Goal: Communication & Community: Ask a question

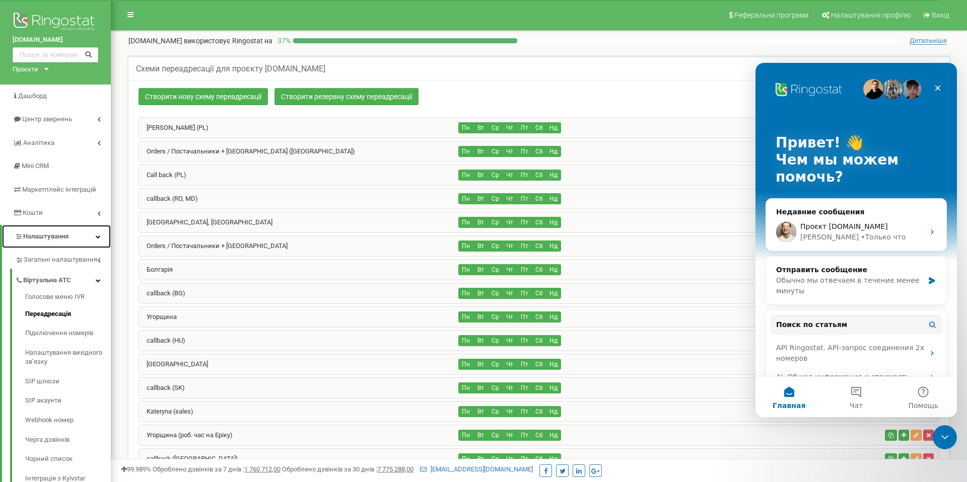
click at [57, 234] on span "Налаштування" at bounding box center [45, 237] width 45 height 8
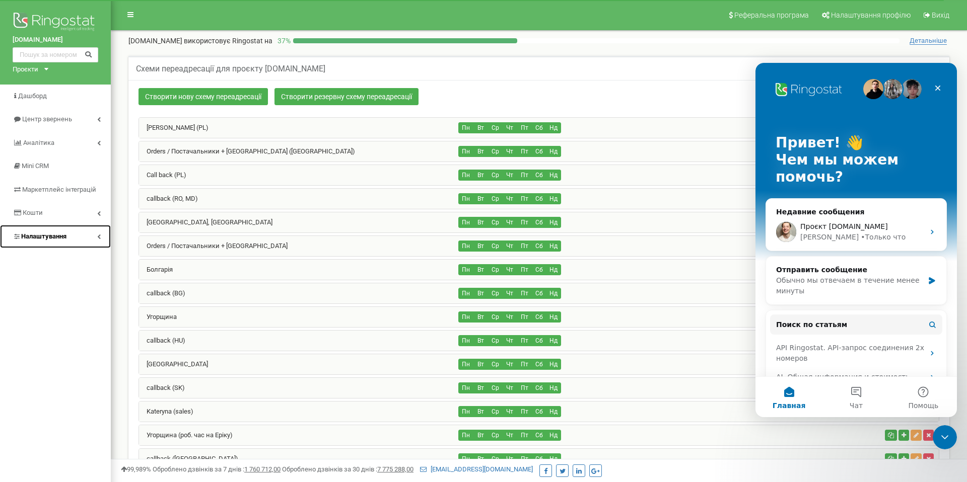
click at [57, 235] on span "Налаштування" at bounding box center [43, 237] width 45 height 8
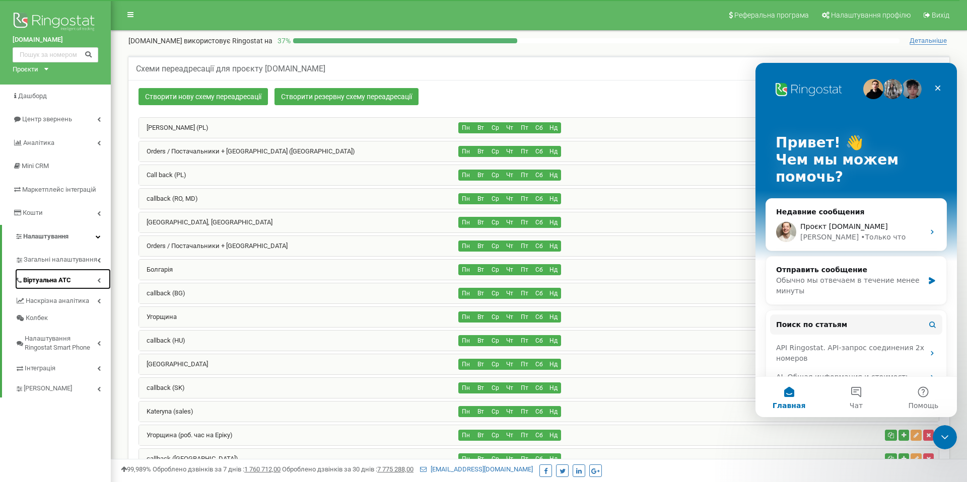
click at [61, 278] on span "Віртуальна АТС" at bounding box center [47, 281] width 48 height 10
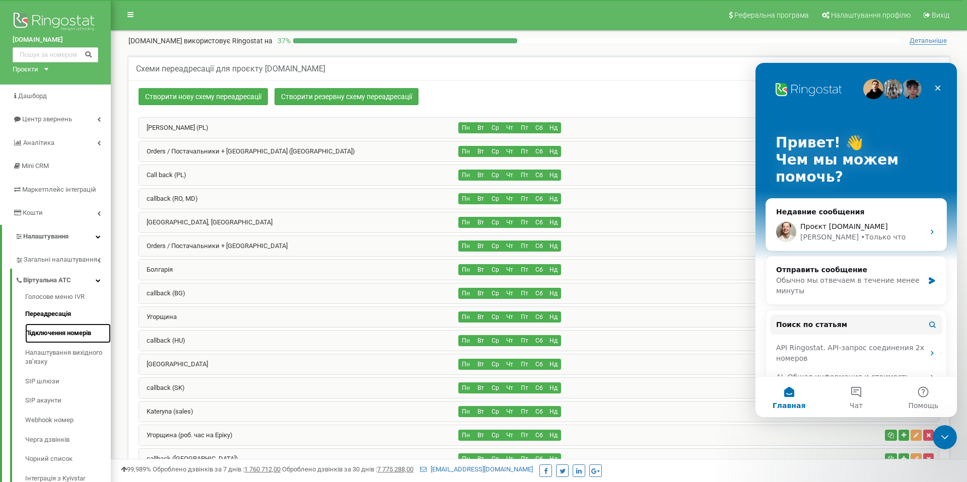
click at [57, 332] on link "Підключення номерів" at bounding box center [68, 334] width 86 height 20
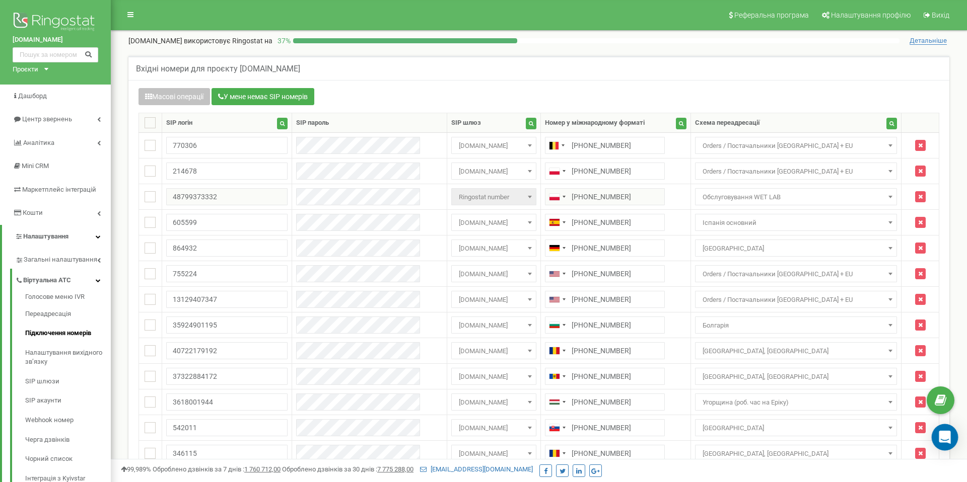
click at [948, 436] on icon "Open Intercom Messenger" at bounding box center [944, 437] width 12 height 13
click at [945, 431] on icon "Открыть службу сообщений Intercom" at bounding box center [943, 436] width 17 height 17
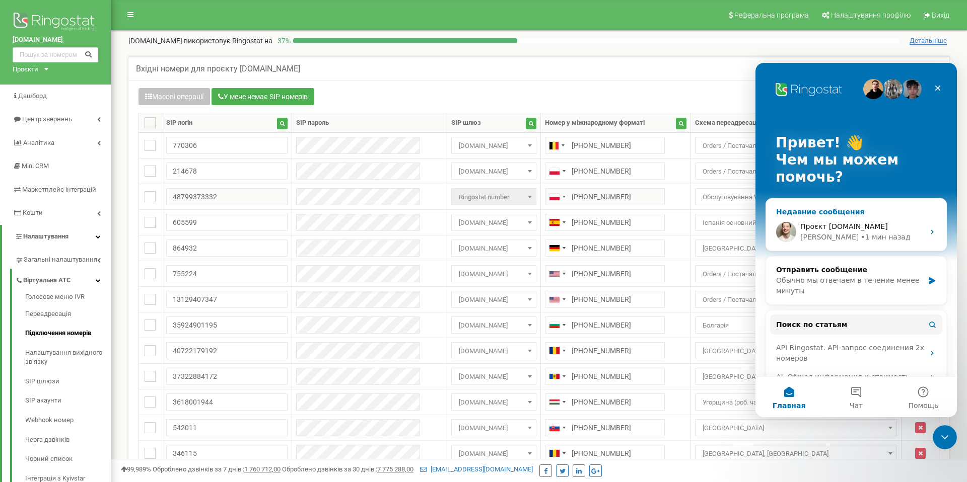
click at [860, 232] on div "• 1 мин назад" at bounding box center [884, 237] width 49 height 11
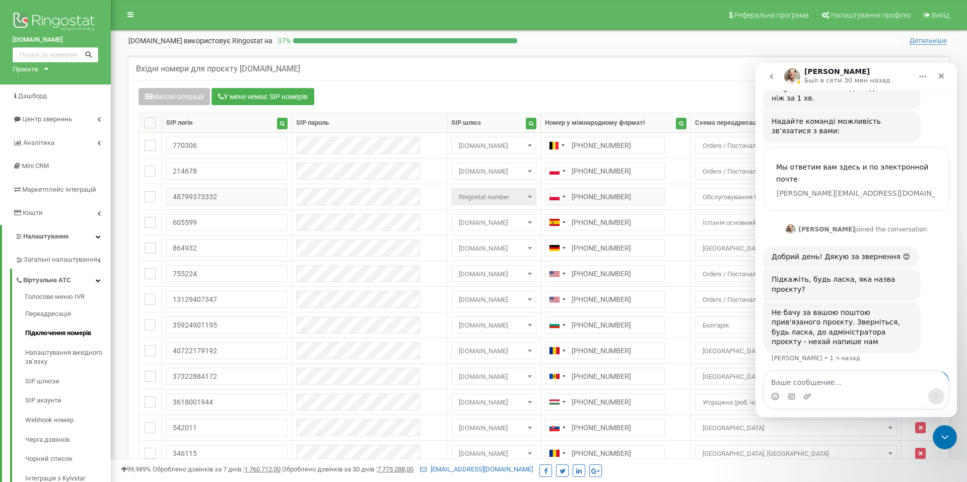
scroll to position [222, 0]
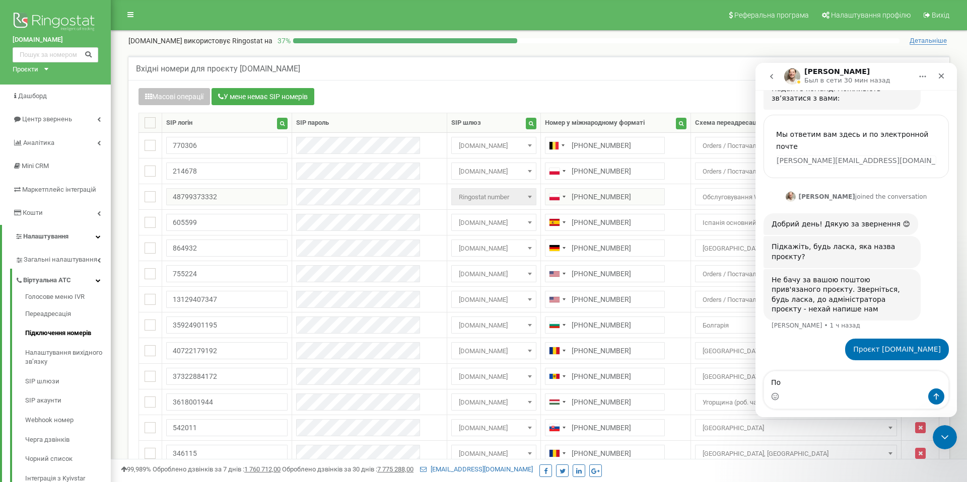
type textarea "П"
click at [839, 377] on textarea "Ваше сообщение..." at bounding box center [856, 380] width 184 height 17
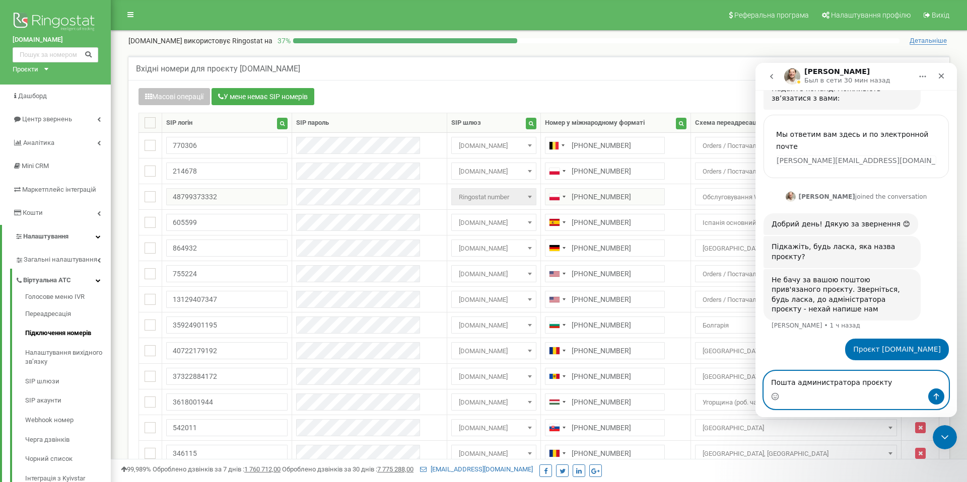
paste textarea "[PERSON_NAME][EMAIL_ADDRESS][DOMAIN_NAME]"
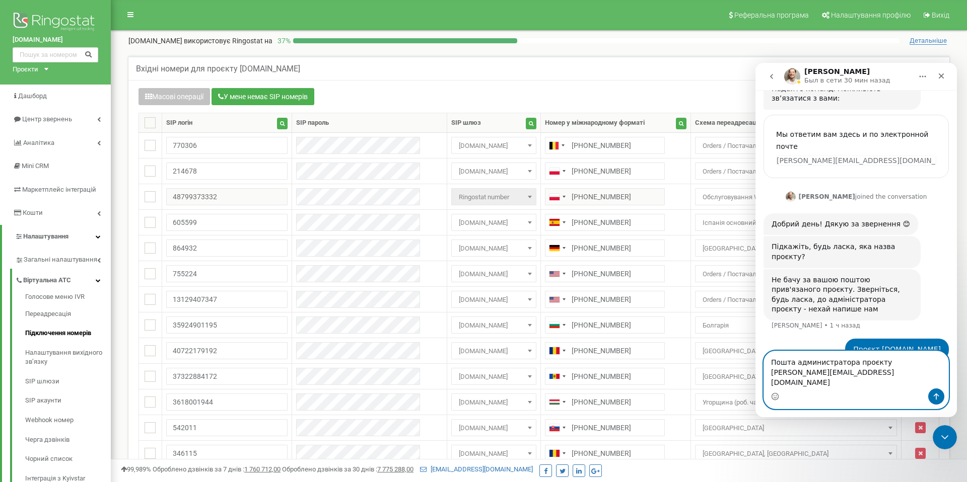
scroll to position [232, 0]
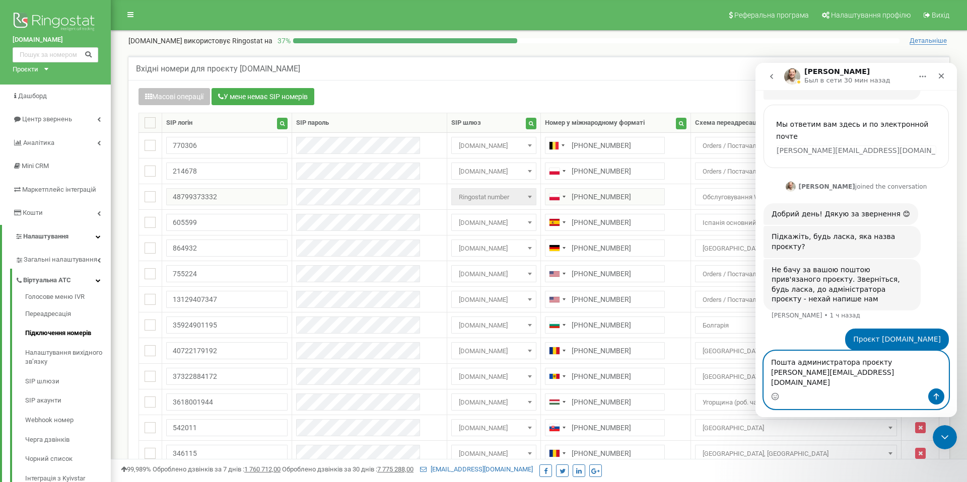
type textarea "Пошта администратора проєкту [PERSON_NAME][EMAIL_ADDRESS][DOMAIN_NAME]"
click at [939, 394] on icon "Отправить сообщение…" at bounding box center [936, 397] width 8 height 8
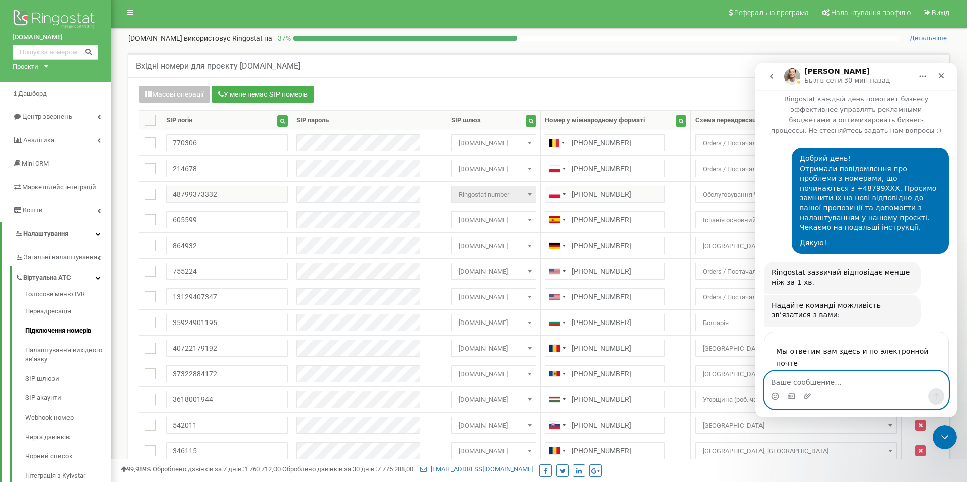
scroll to position [0, 0]
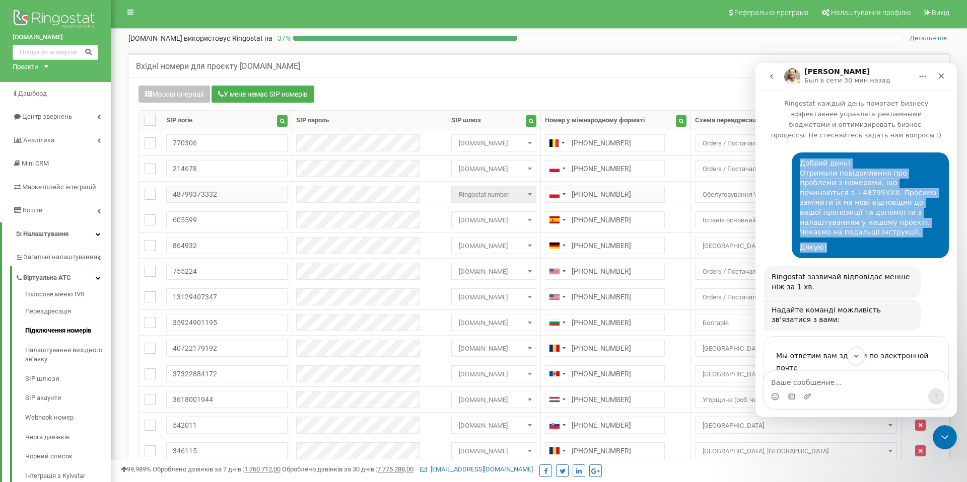
drag, startPoint x: 827, startPoint y: 245, endPoint x: 781, endPoint y: 169, distance: 89.2
click at [781, 169] on div "Добрий день! Отримали повідомлення про проблеми з номерами, що починаються з +4…" at bounding box center [855, 210] width 185 height 114
copy div "Добрий день! Отримали повідомлення про проблеми з номерами, що починаються з +4…"
click at [769, 73] on icon "go back" at bounding box center [771, 76] width 8 height 8
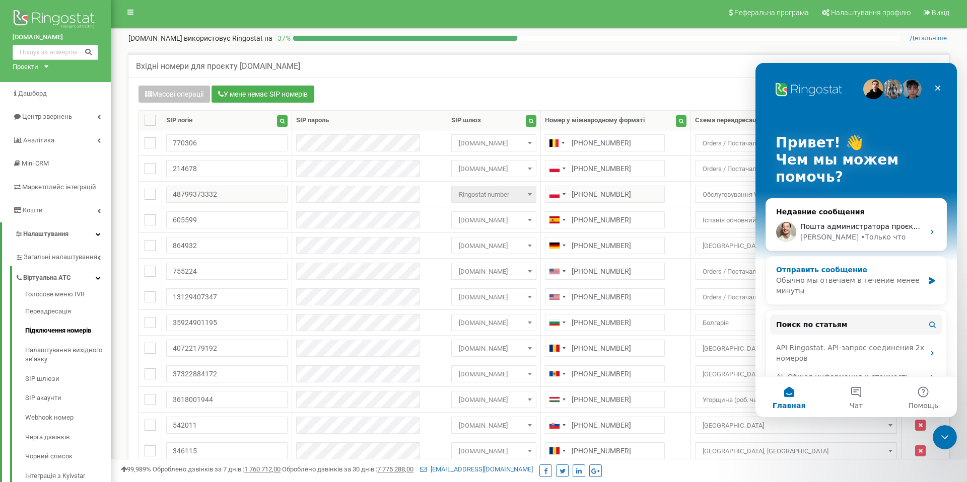
click at [850, 270] on div "Отправить сообщение" at bounding box center [850, 270] width 148 height 11
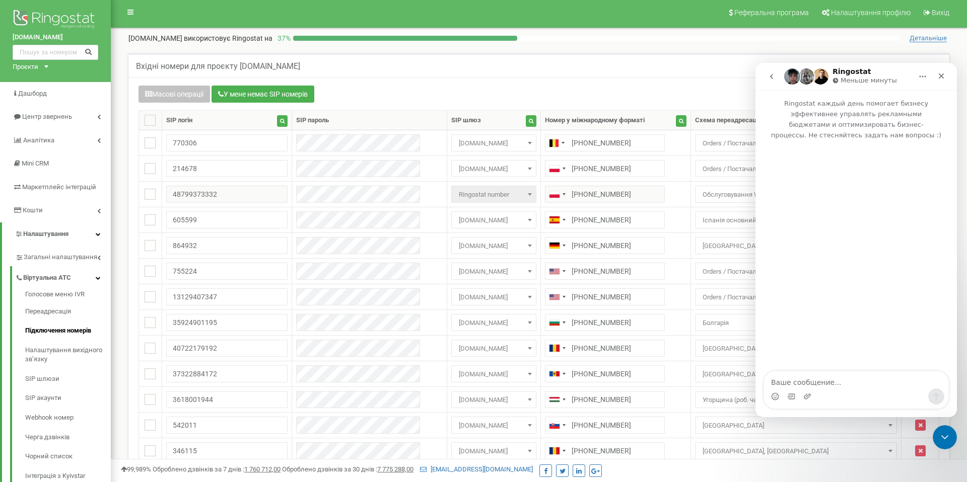
type textarea "Добрий день! Отримали повідомлення про проблеми з номерами, що починаються з +4…"
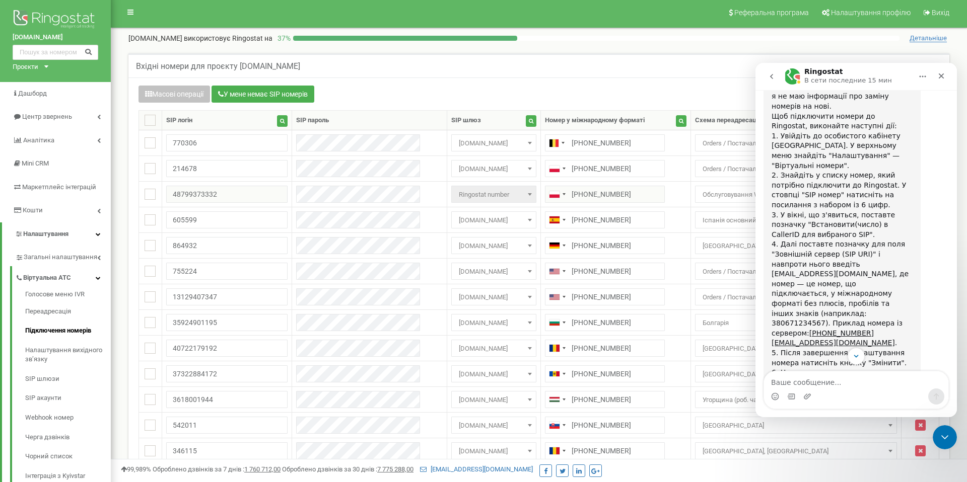
scroll to position [399, 0]
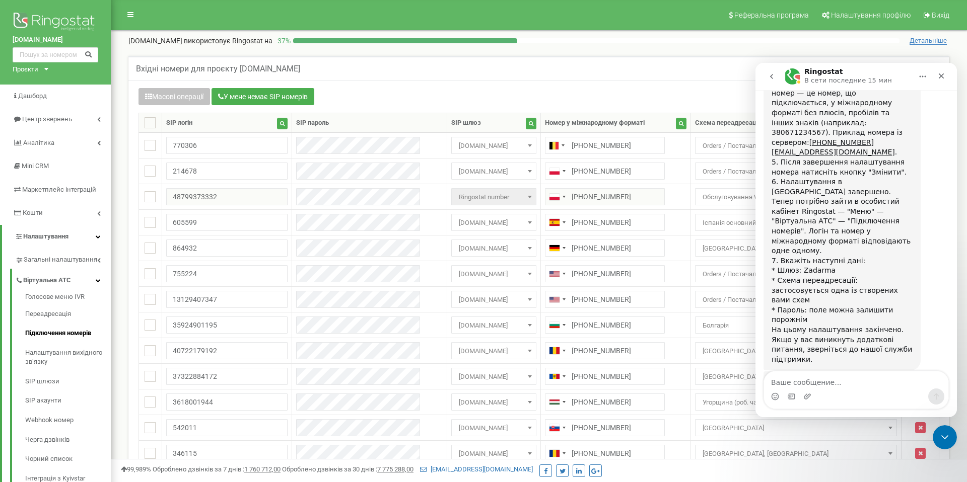
scroll to position [619, 0]
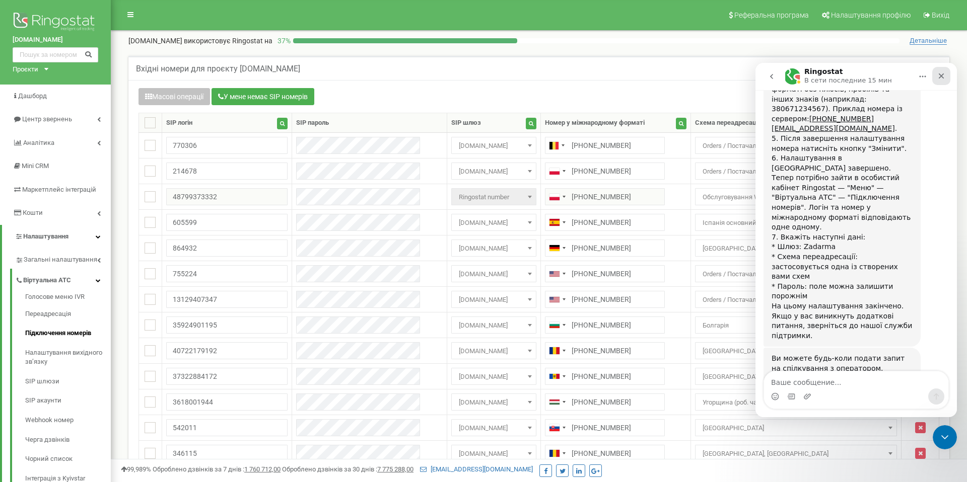
click at [941, 78] on icon "Закрыть" at bounding box center [941, 76] width 8 height 8
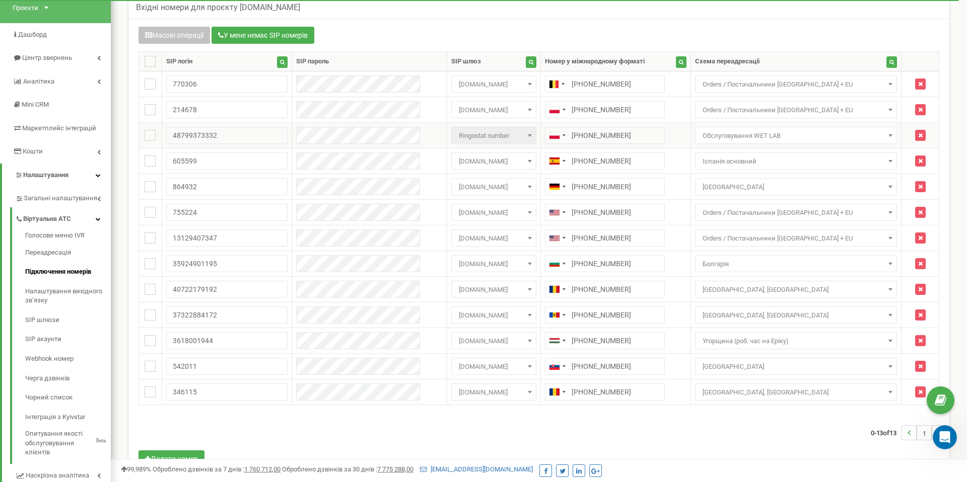
scroll to position [48, 0]
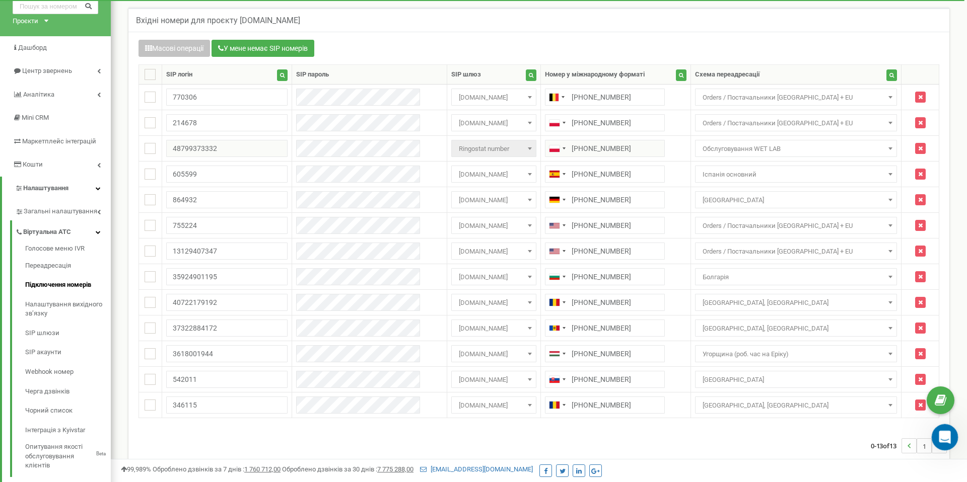
click at [948, 445] on div "Открыть службу сообщений Intercom" at bounding box center [942, 435] width 33 height 33
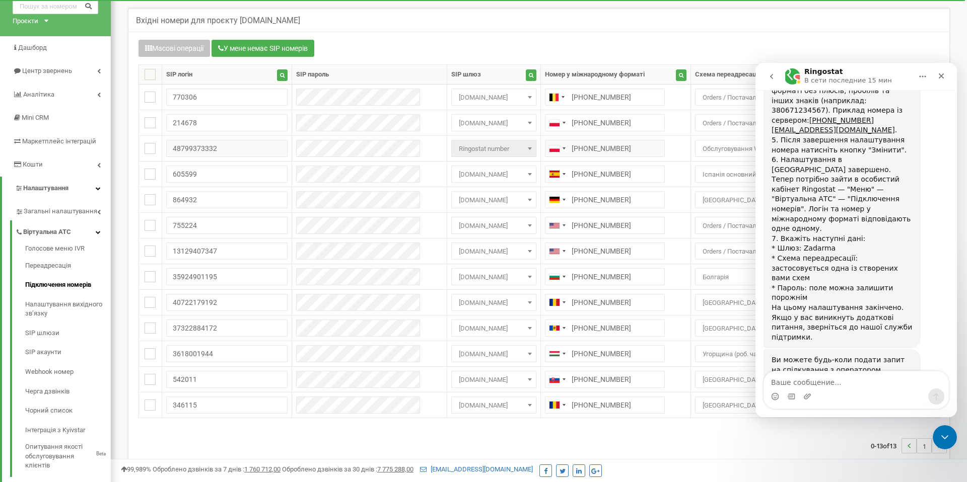
scroll to position [619, 0]
click at [872, 387] on textarea "Ваше сообщение..." at bounding box center [856, 380] width 184 height 17
drag, startPoint x: 826, startPoint y: 333, endPoint x: 813, endPoint y: 343, distance: 16.9
click at [813, 354] on div "Ви можете будь-коли подати запит на спілкування з оператором. Зверніть увагу, щ…" at bounding box center [841, 383] width 141 height 59
copy div "Зв'язатись з оператором"
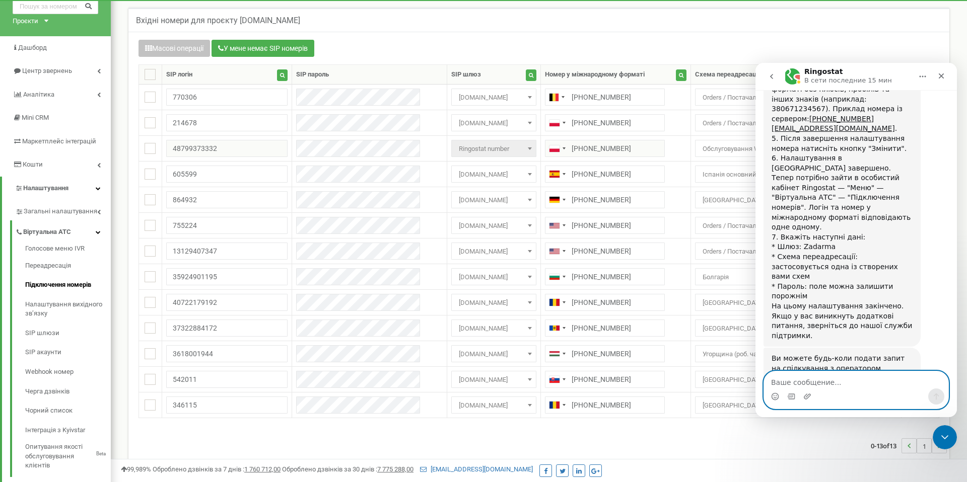
click at [804, 381] on textarea "Ваше сообщение..." at bounding box center [856, 380] width 184 height 17
paste textarea "Зв'язатись з оператором"
type textarea "Зв'язатись з оператором"
click at [927, 396] on div "Мессенджер Intercom" at bounding box center [856, 397] width 184 height 16
click at [932, 396] on icon "Отправить сообщение…" at bounding box center [936, 397] width 8 height 8
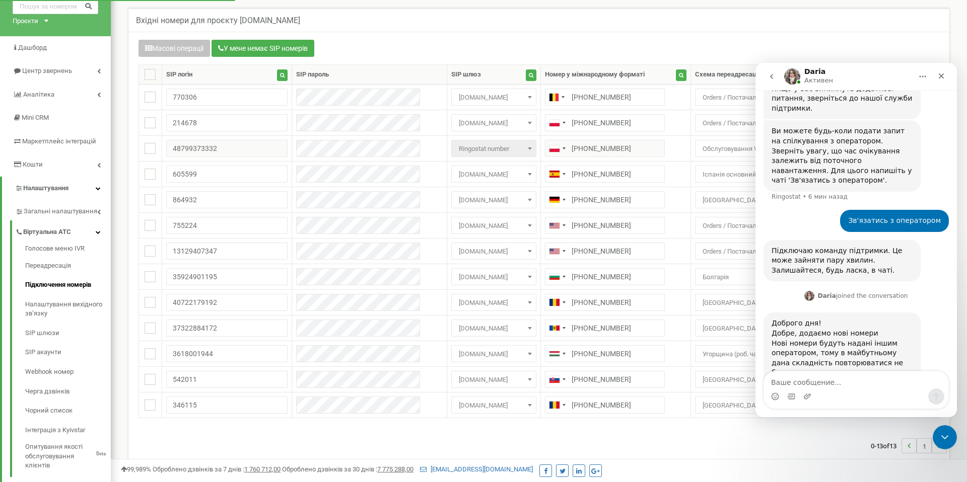
scroll to position [846, 0]
drag, startPoint x: 933, startPoint y: 470, endPoint x: 933, endPoint y: 482, distance: 11.6
click at [933, 482] on div "99,989% Оброблено дзвінків за 7 днів : 1 760 712,00 Оброблено дзвінків за 30 дн…" at bounding box center [539, 470] width 856 height 23
drag, startPoint x: 966, startPoint y: 481, endPoint x: 184, endPoint y: 456, distance: 782.8
click at [869, 482] on div "99,989% Оброблено дзвінків за 7 днів : 1 760 712,00 Оброблено дзвінків за 30 дн…" at bounding box center [539, 470] width 856 height 23
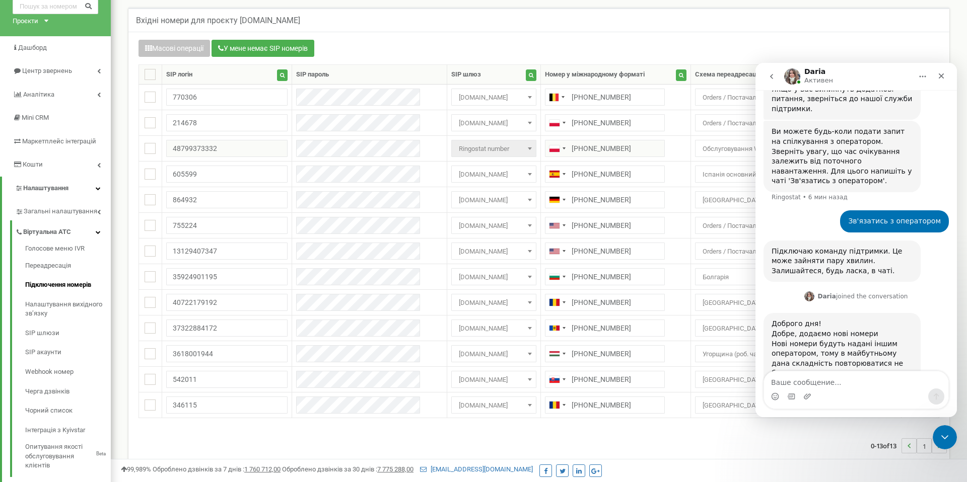
drag, startPoint x: 147, startPoint y: 452, endPoint x: 966, endPoint y: 482, distance: 819.6
click at [170, 454] on div "0-13 of 13 1" at bounding box center [539, 445] width 816 height 35
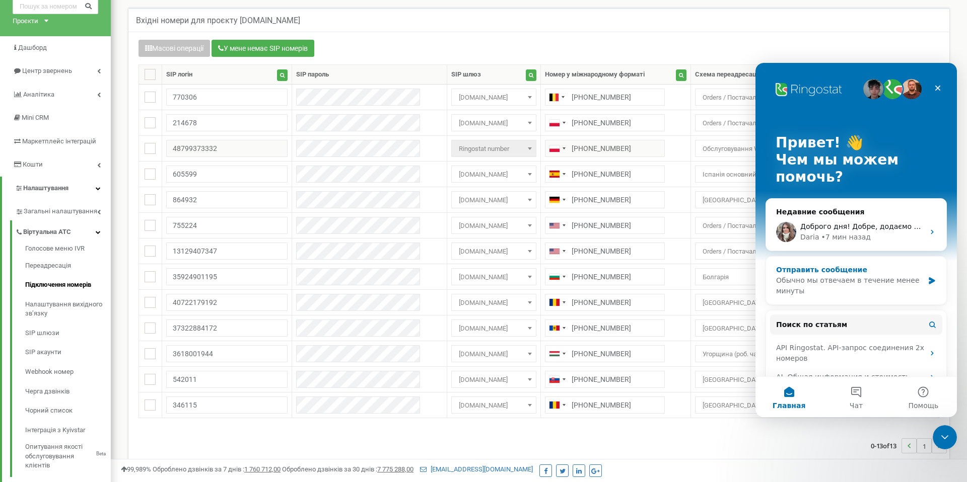
click at [866, 290] on div "Обычно мы отвечаем в течение менее минуты" at bounding box center [850, 285] width 148 height 21
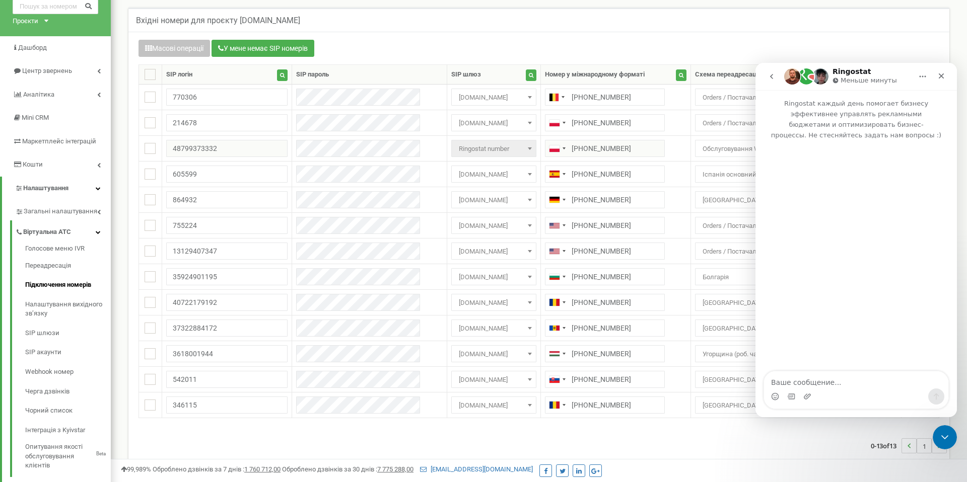
click at [773, 74] on icon "go back" at bounding box center [771, 76] width 8 height 8
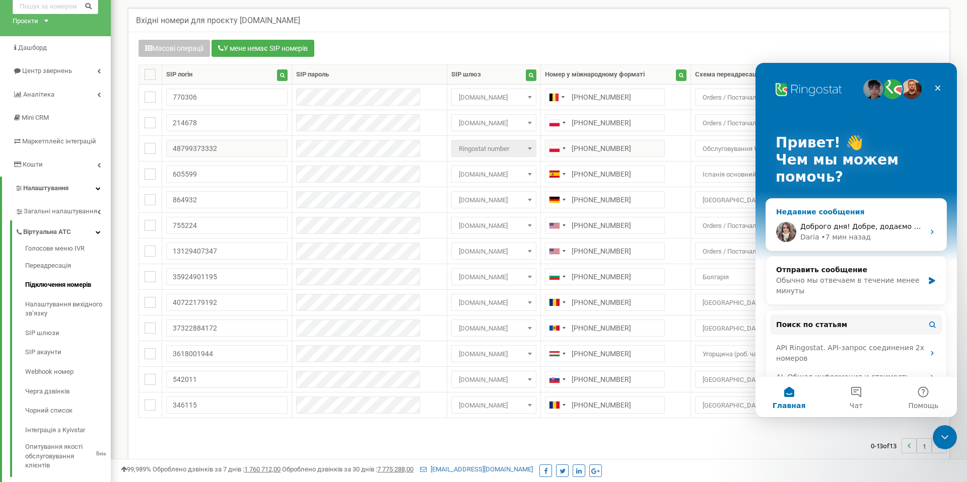
click at [830, 236] on div "• 7 мин назад" at bounding box center [845, 237] width 49 height 11
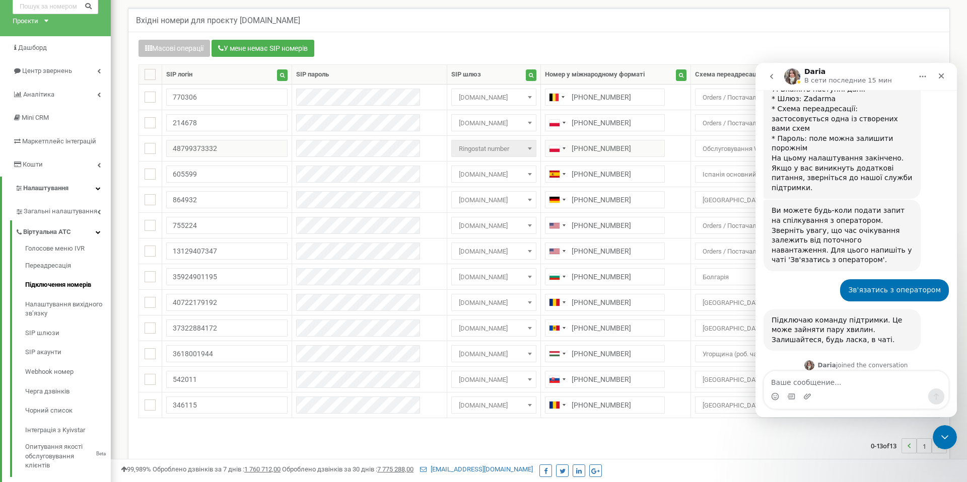
scroll to position [836, 0]
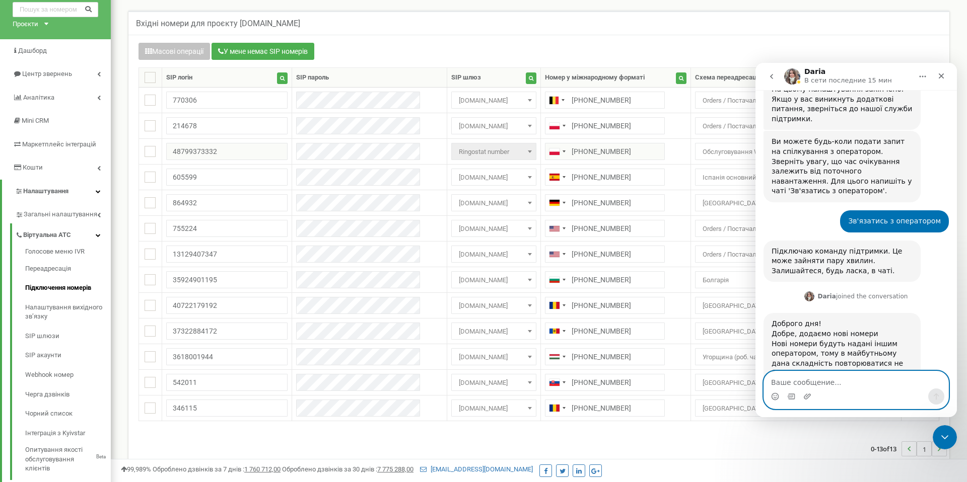
click at [854, 381] on textarea "Ваше сообщение..." at bounding box center [856, 380] width 184 height 17
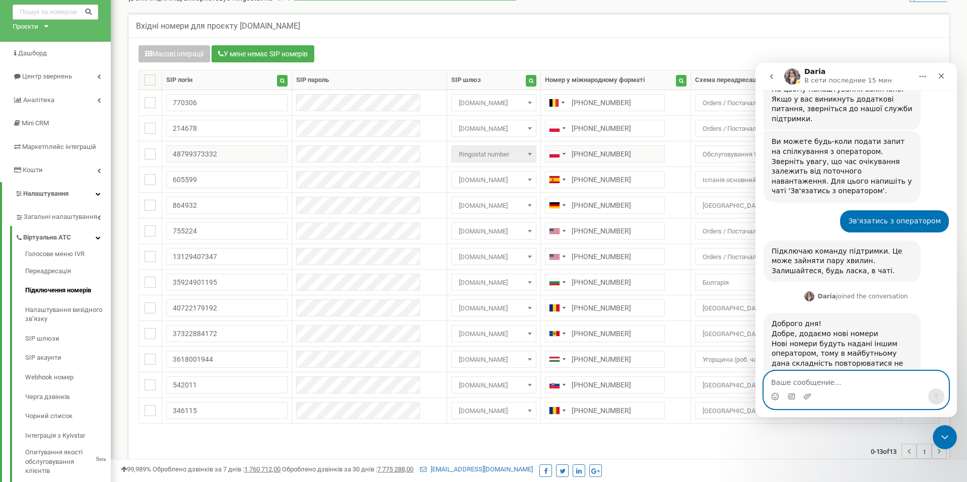
scroll to position [45, 0]
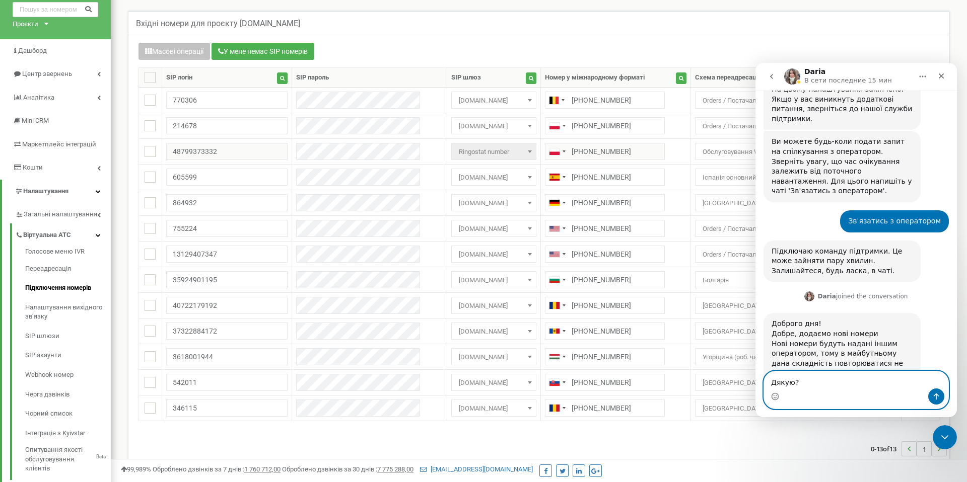
type textarea "Дякую"
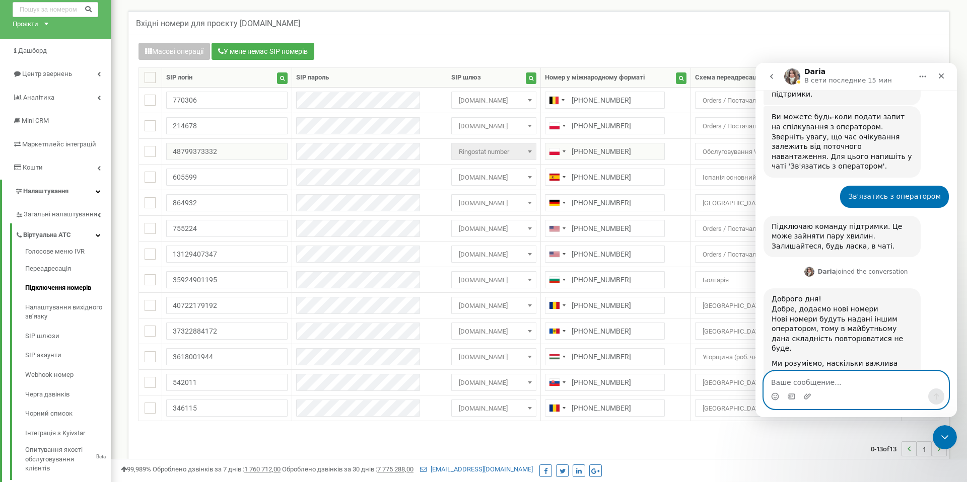
scroll to position [866, 0]
